Goal: Task Accomplishment & Management: Use online tool/utility

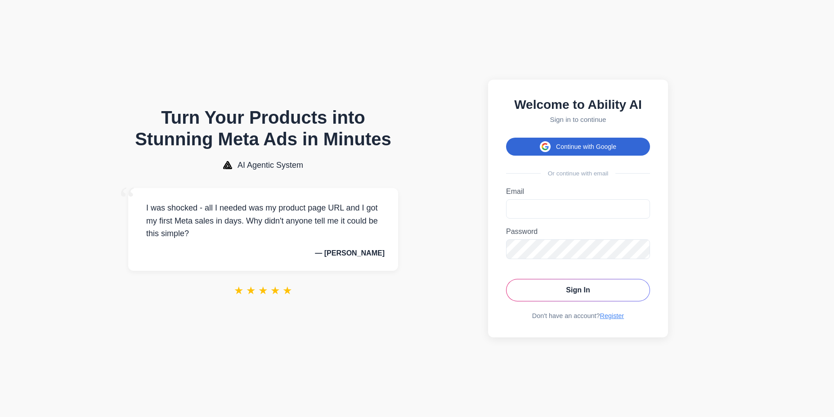
click at [612, 149] on button "Continue with Google" at bounding box center [578, 147] width 144 height 18
click at [564, 151] on button "Continue with Google" at bounding box center [578, 147] width 144 height 18
